Goal: Information Seeking & Learning: Learn about a topic

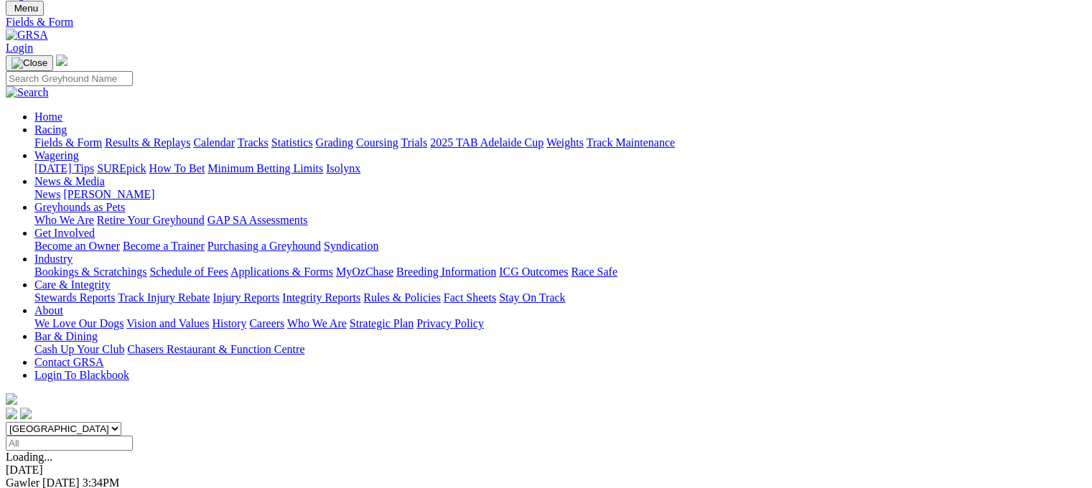
scroll to position [50, 0]
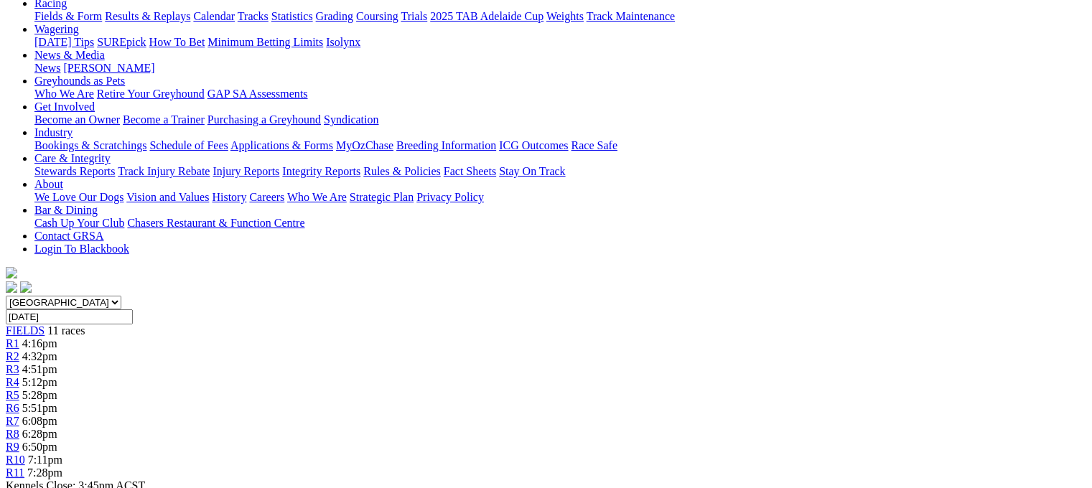
scroll to position [201, 0]
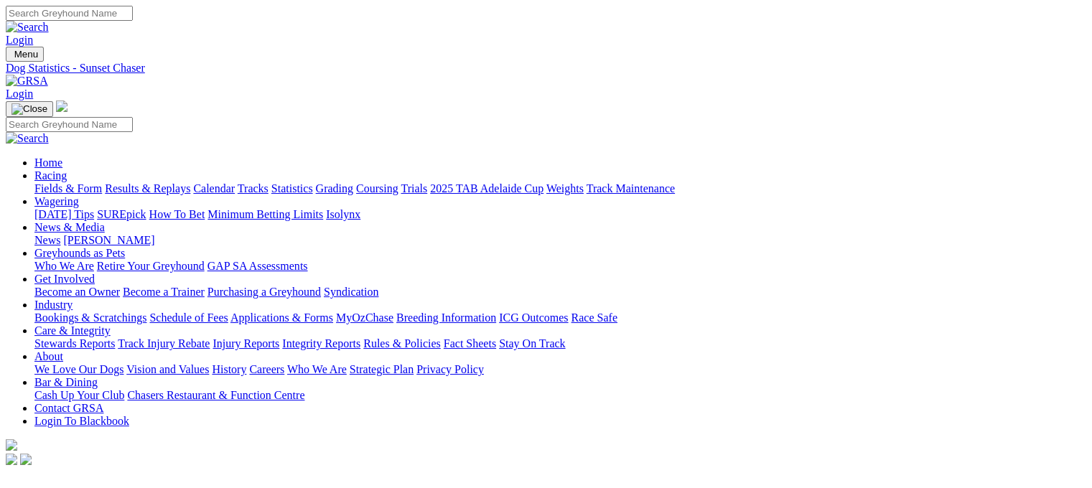
drag, startPoint x: 0, startPoint y: 0, endPoint x: 45, endPoint y: 203, distance: 207.4
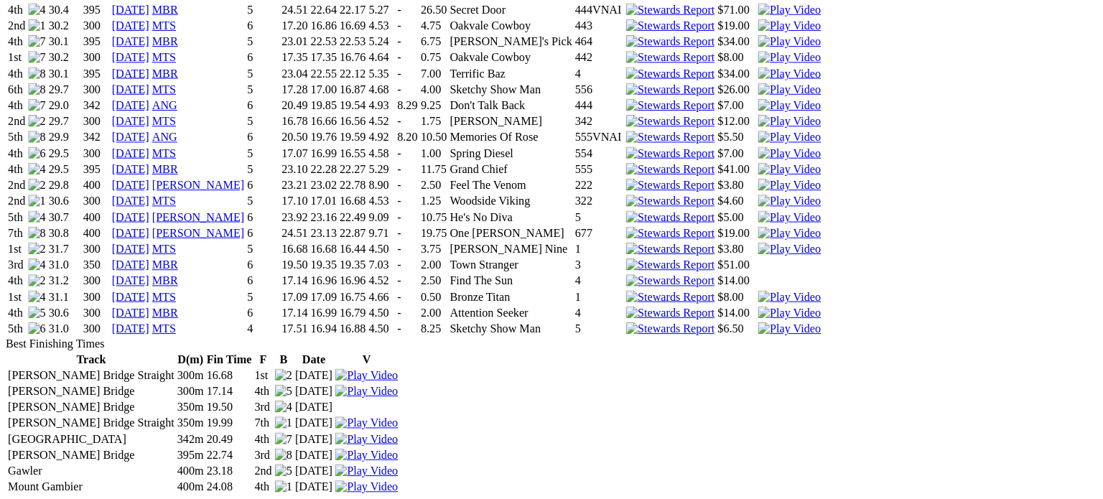
scroll to position [1438, 0]
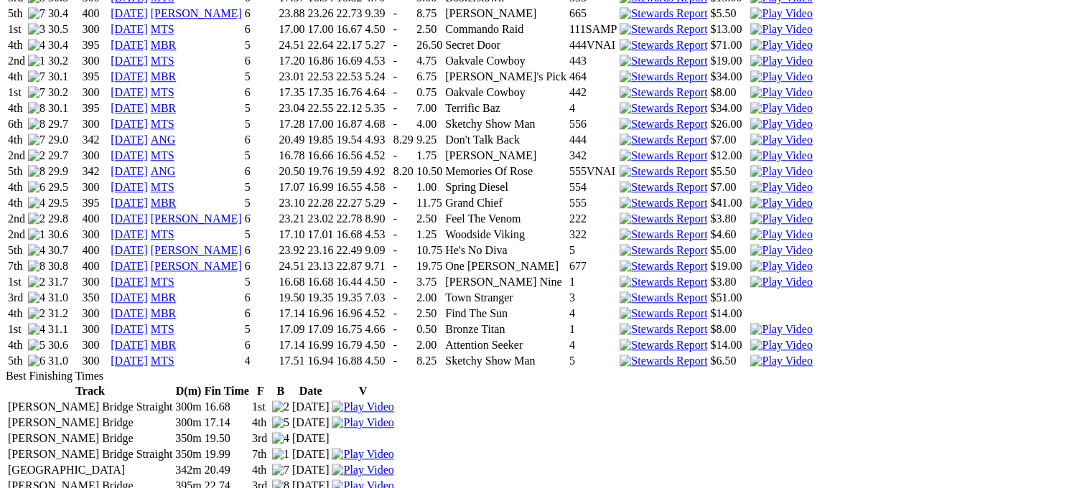
click at [754, 355] on img at bounding box center [782, 361] width 62 height 13
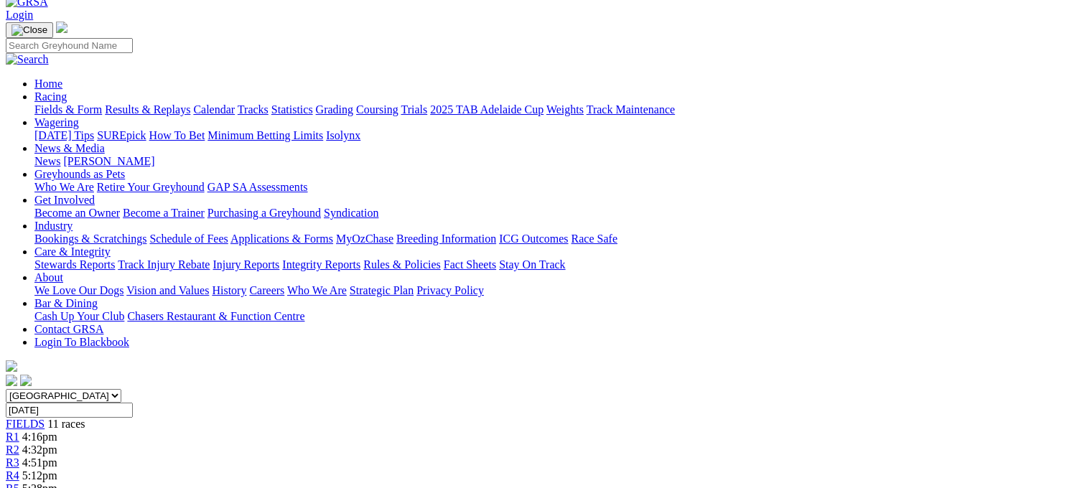
scroll to position [80, 0]
drag, startPoint x: 150, startPoint y: 455, endPoint x: 159, endPoint y: 456, distance: 9.4
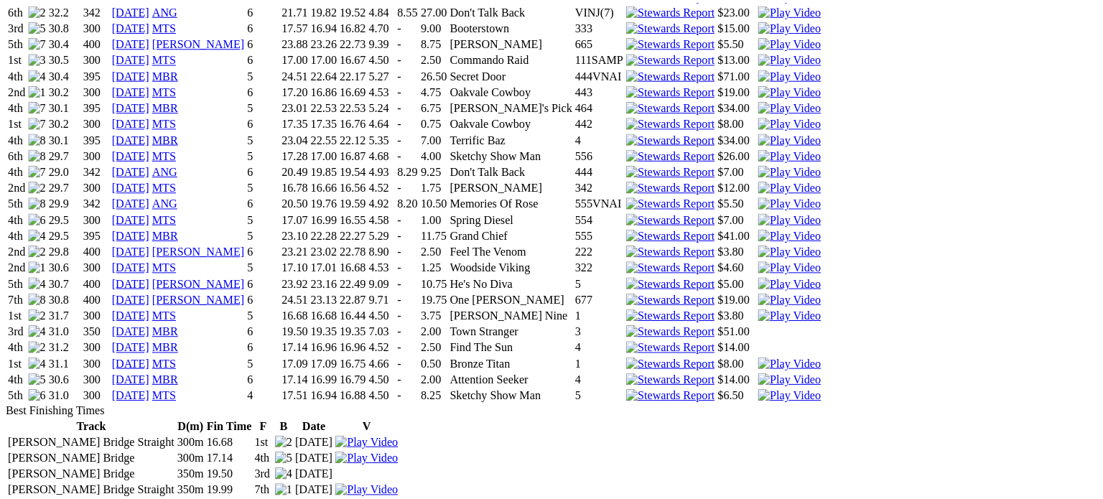
scroll to position [1515, 0]
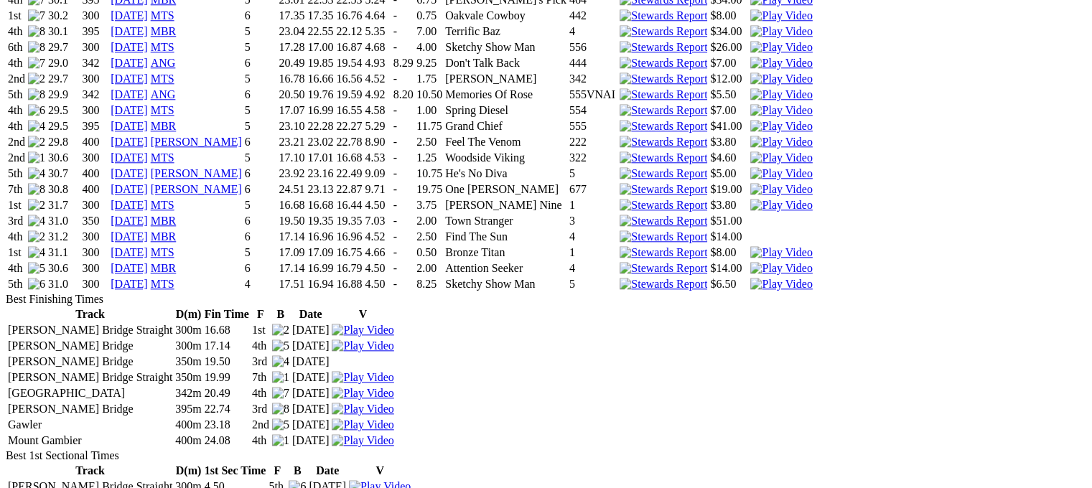
click at [758, 278] on img at bounding box center [782, 284] width 62 height 13
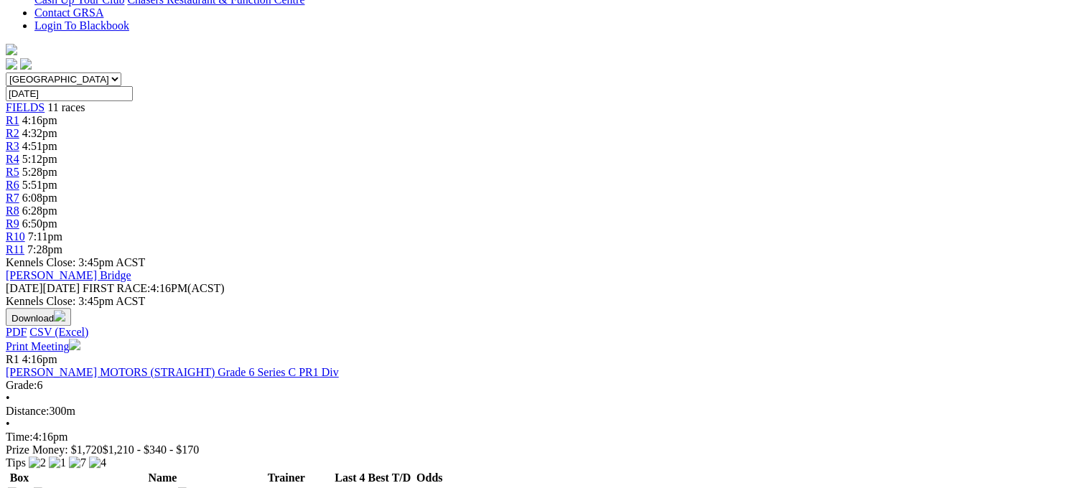
scroll to position [388, 0]
